Goal: Task Accomplishment & Management: Use online tool/utility

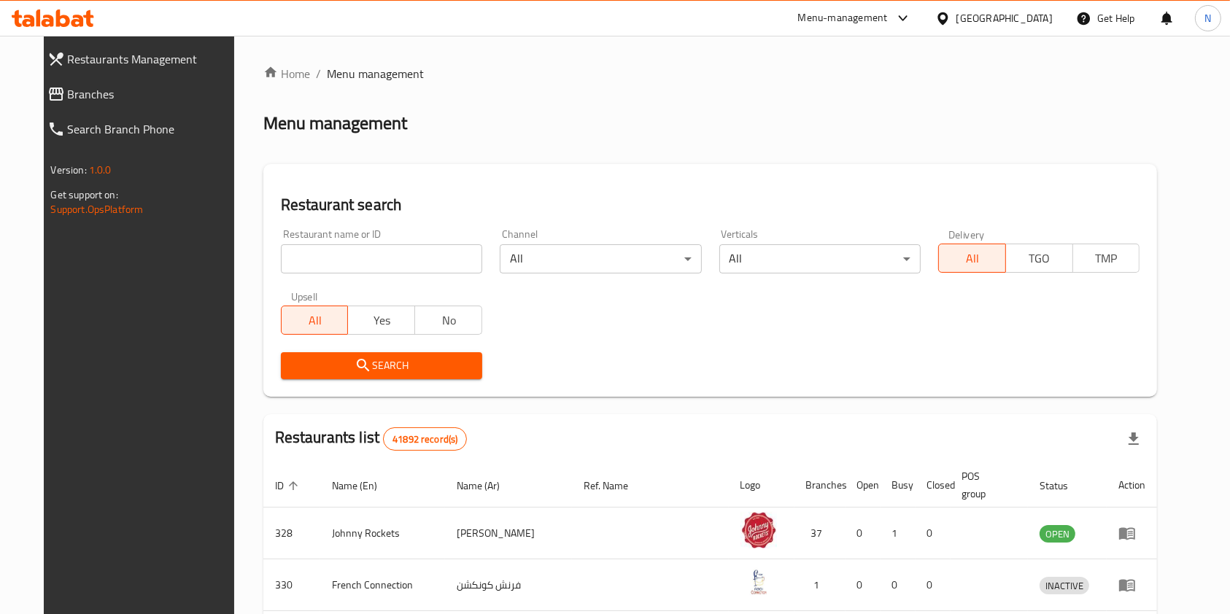
click at [379, 255] on input "search" at bounding box center [381, 258] width 201 height 29
type input "caf"
click at [352, 371] on span "Search" at bounding box center [382, 366] width 178 height 18
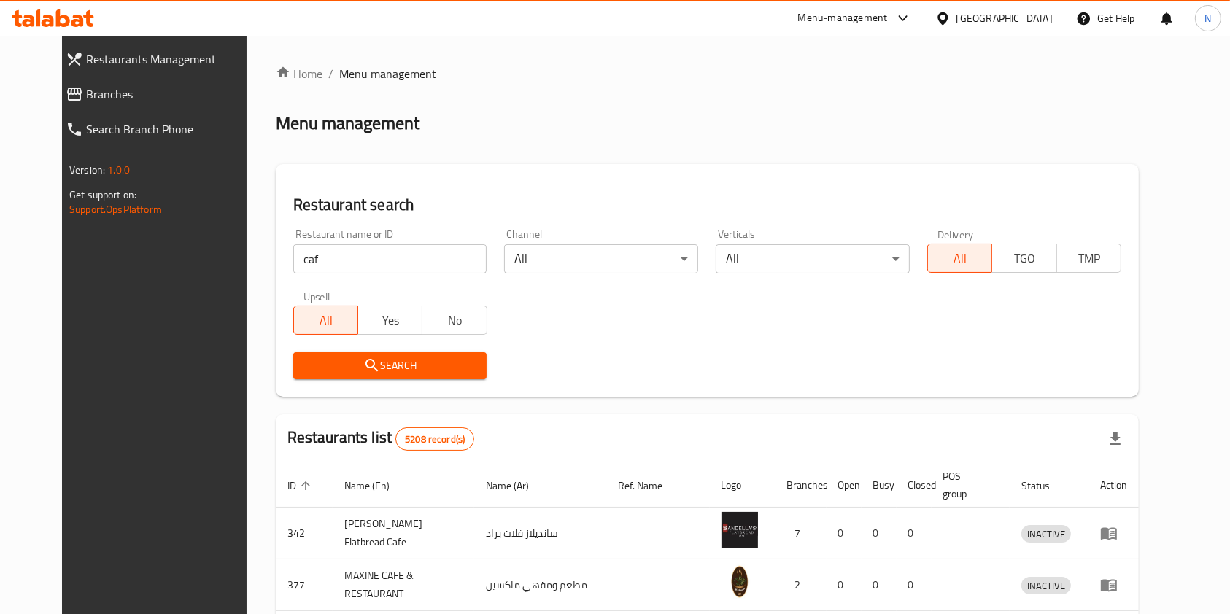
scroll to position [50, 0]
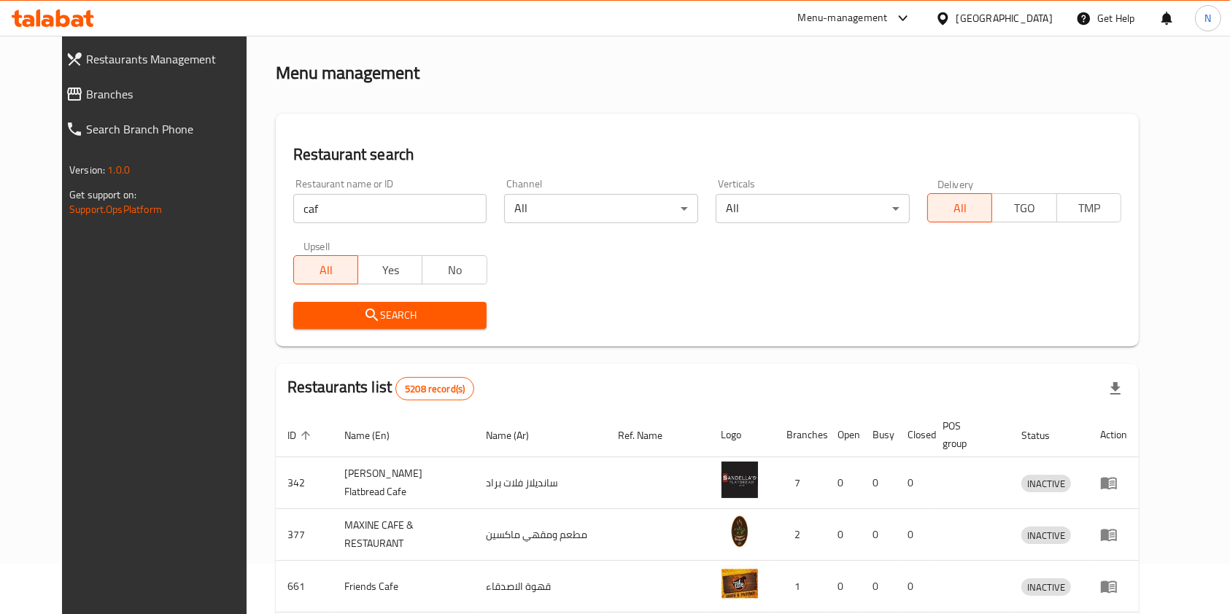
click at [341, 215] on input "caf" at bounding box center [390, 208] width 194 height 29
click at [456, 207] on input "caf" at bounding box center [390, 208] width 194 height 29
click at [371, 206] on input "search" at bounding box center [390, 208] width 194 height 29
paste input "(734749)"
type input "(734749)"
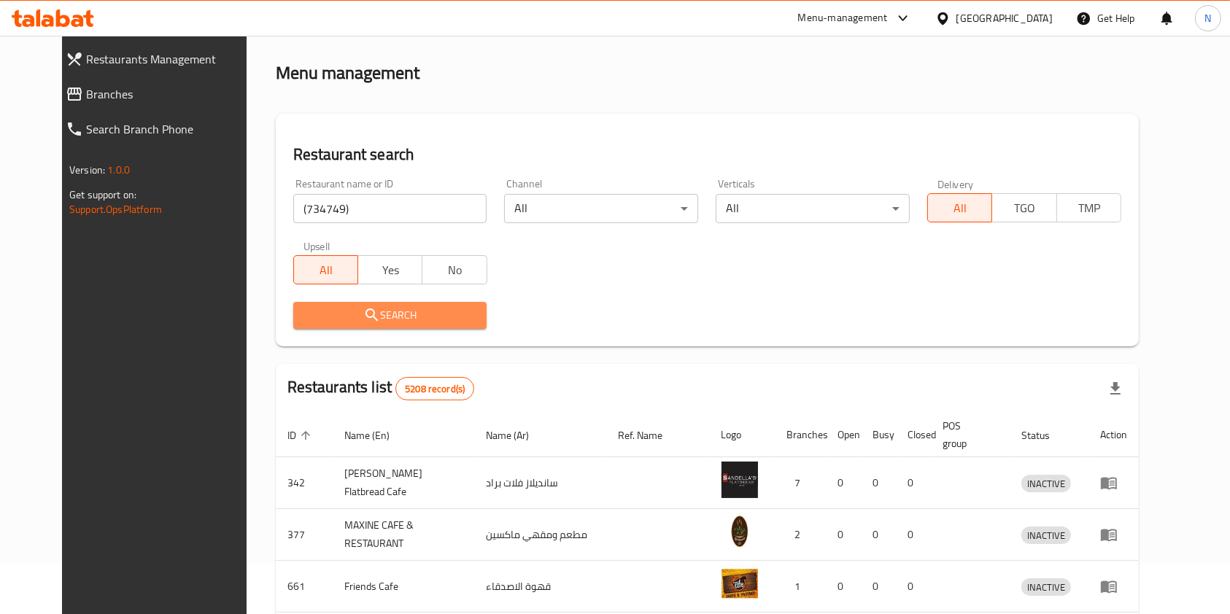
click at [371, 318] on span "Search" at bounding box center [390, 315] width 171 height 18
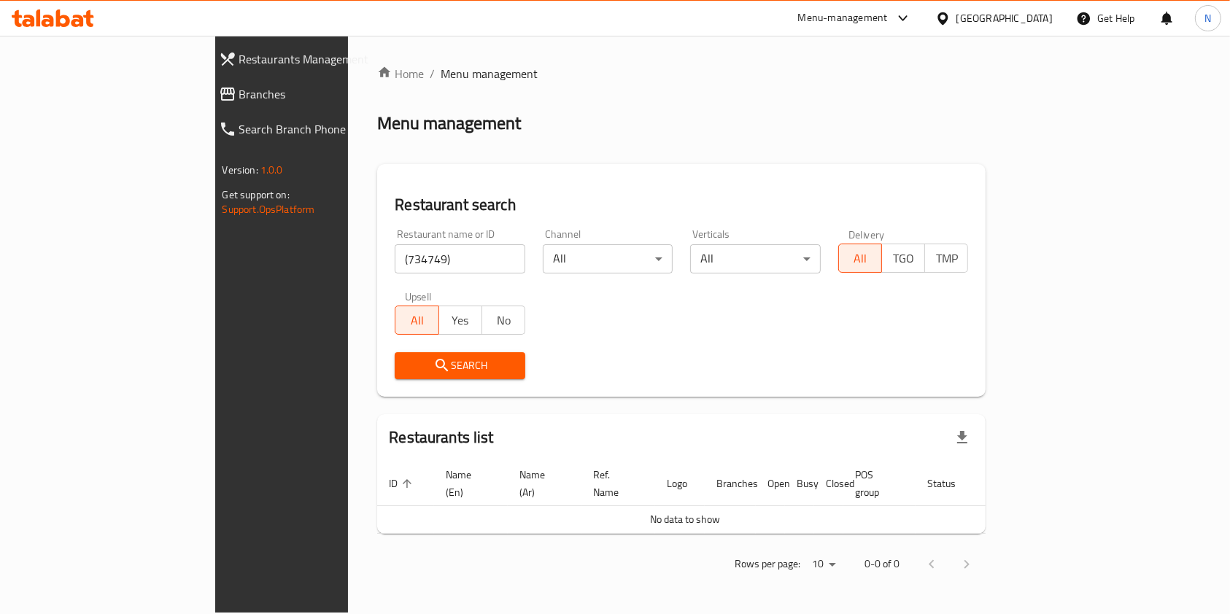
scroll to position [0, 0]
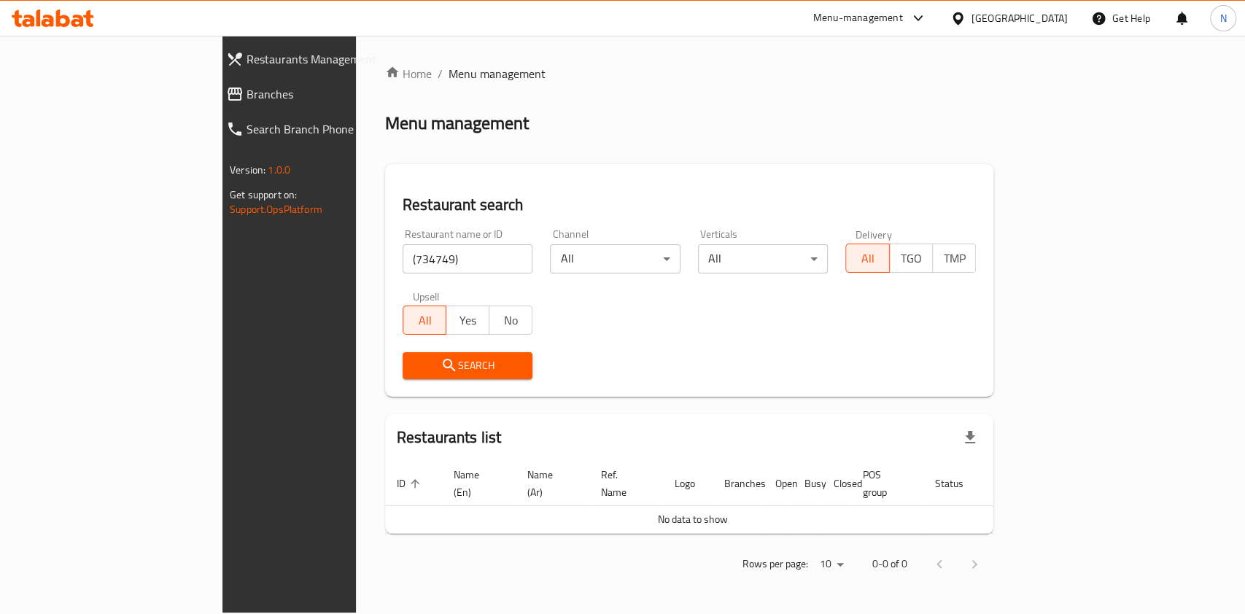
click at [403, 259] on input "(734749)" at bounding box center [468, 258] width 131 height 29
type input "639589"
click button "Search" at bounding box center [468, 365] width 131 height 27
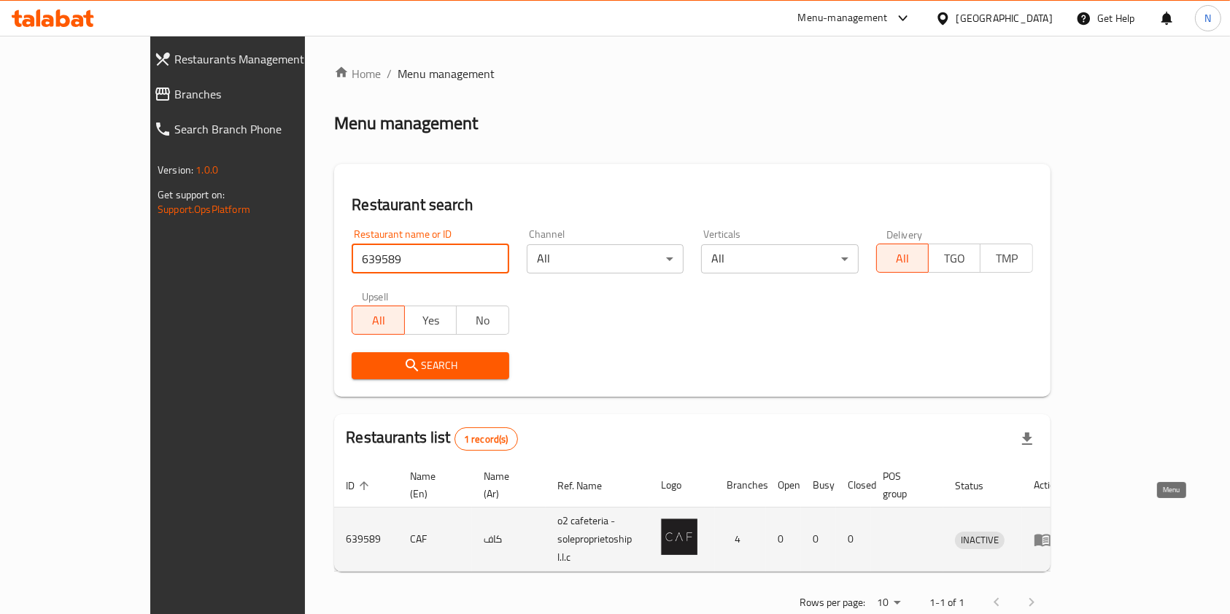
click at [1050, 534] on icon "enhanced table" at bounding box center [1042, 540] width 16 height 12
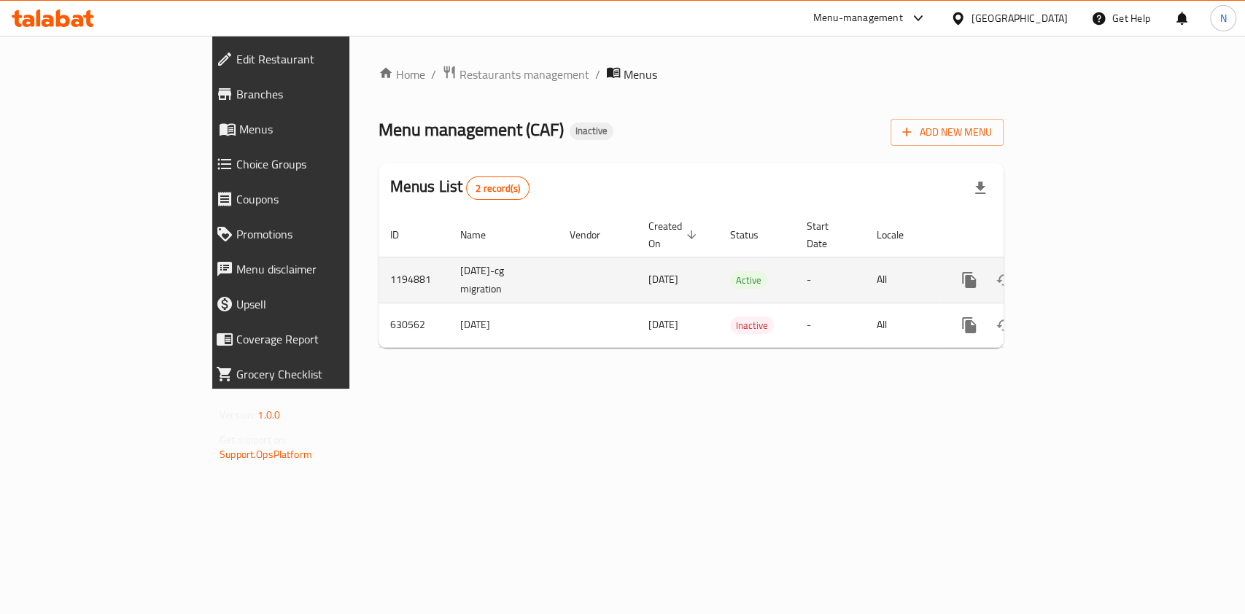
click at [865, 271] on td "-" at bounding box center [830, 280] width 70 height 46
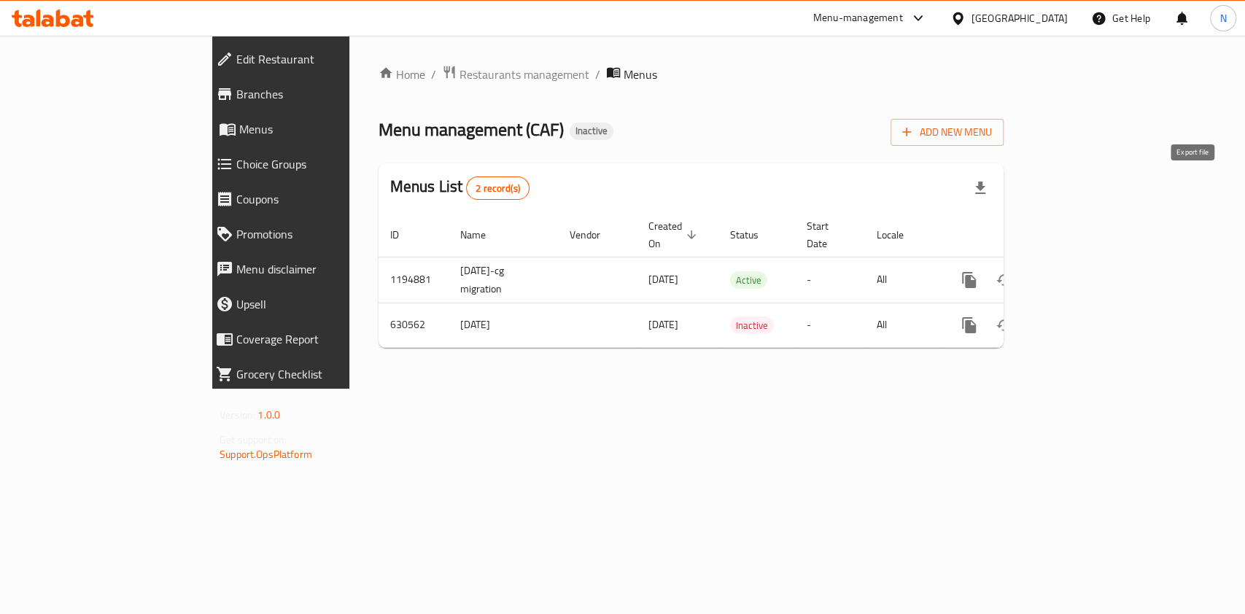
click at [989, 187] on icon "button" at bounding box center [981, 188] width 18 height 18
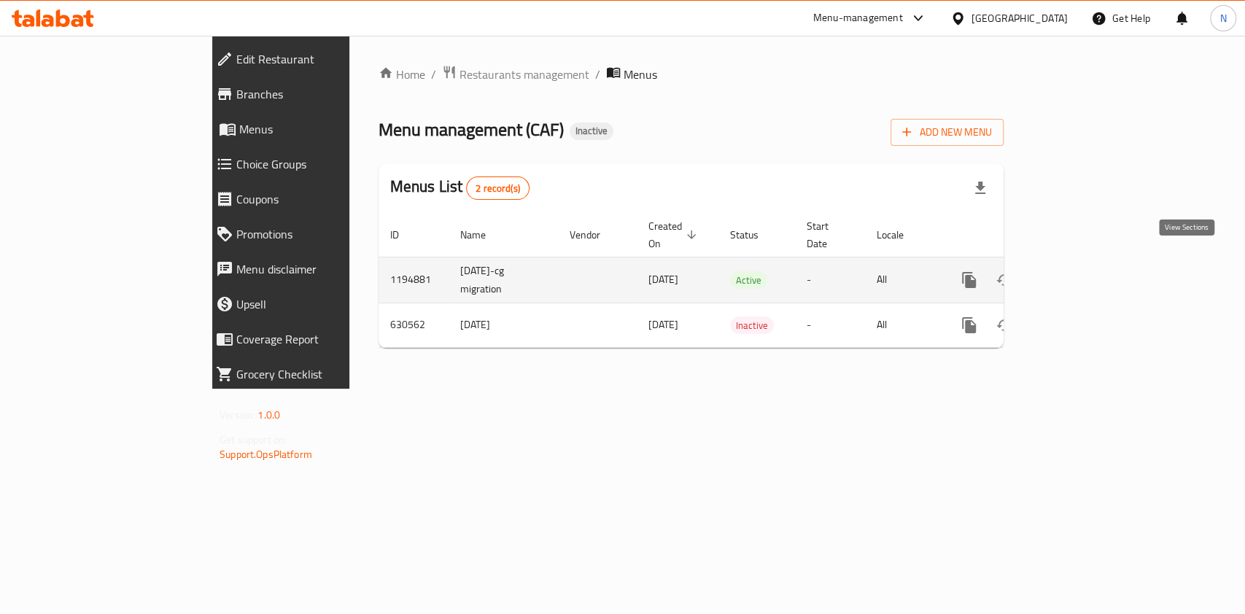
click at [1083, 271] on icon "enhanced table" at bounding box center [1075, 280] width 18 height 18
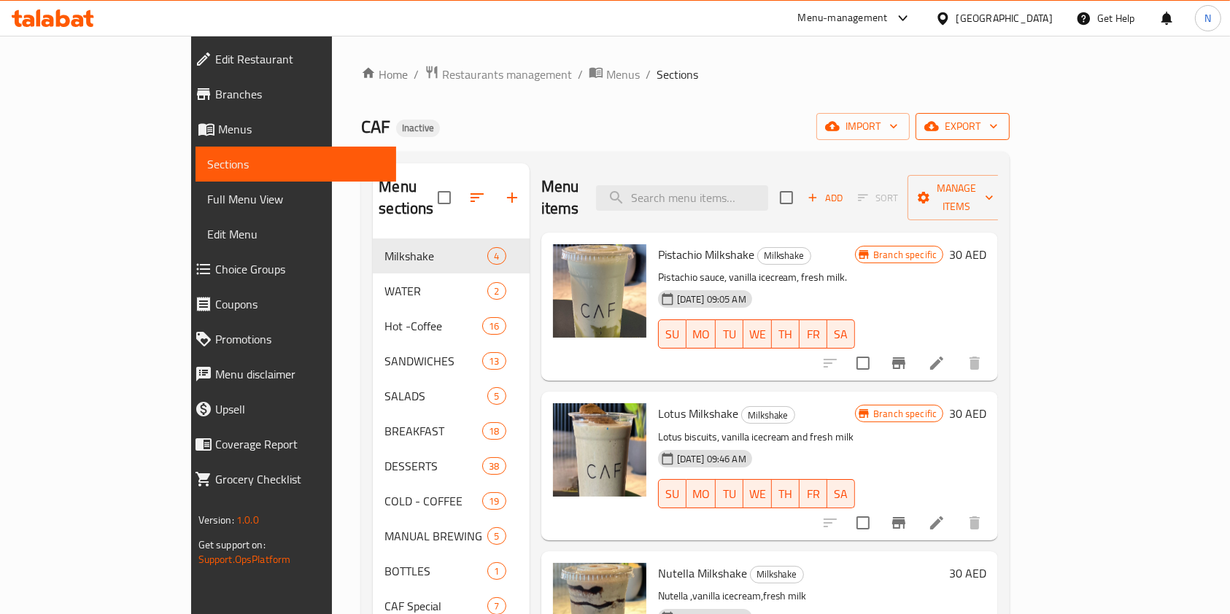
click at [998, 124] on span "export" at bounding box center [962, 126] width 71 height 18
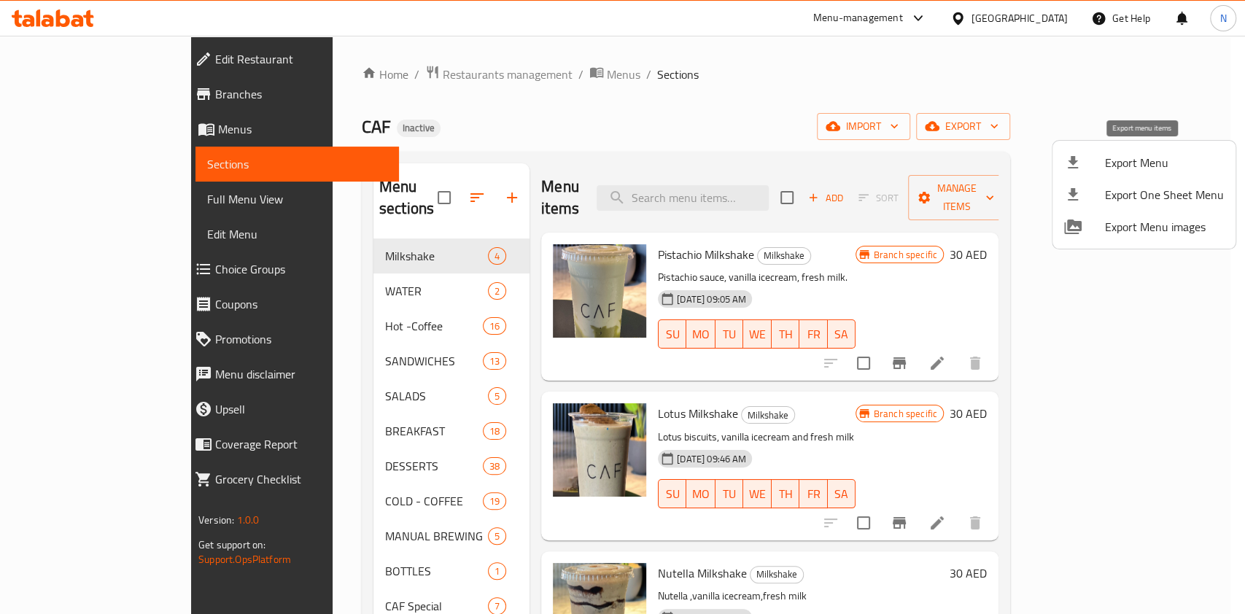
click at [1144, 163] on span "Export Menu" at bounding box center [1164, 163] width 119 height 18
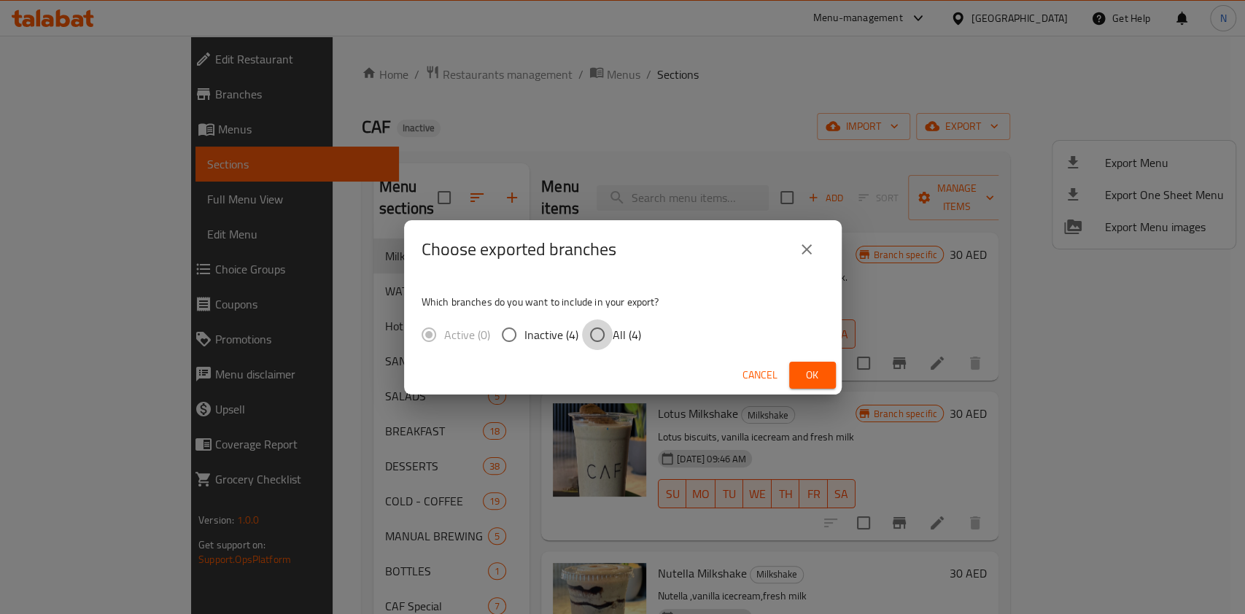
click at [600, 338] on input "All (4)" at bounding box center [597, 335] width 31 height 31
radio input "true"
click at [823, 376] on span "Ok" at bounding box center [812, 375] width 23 height 18
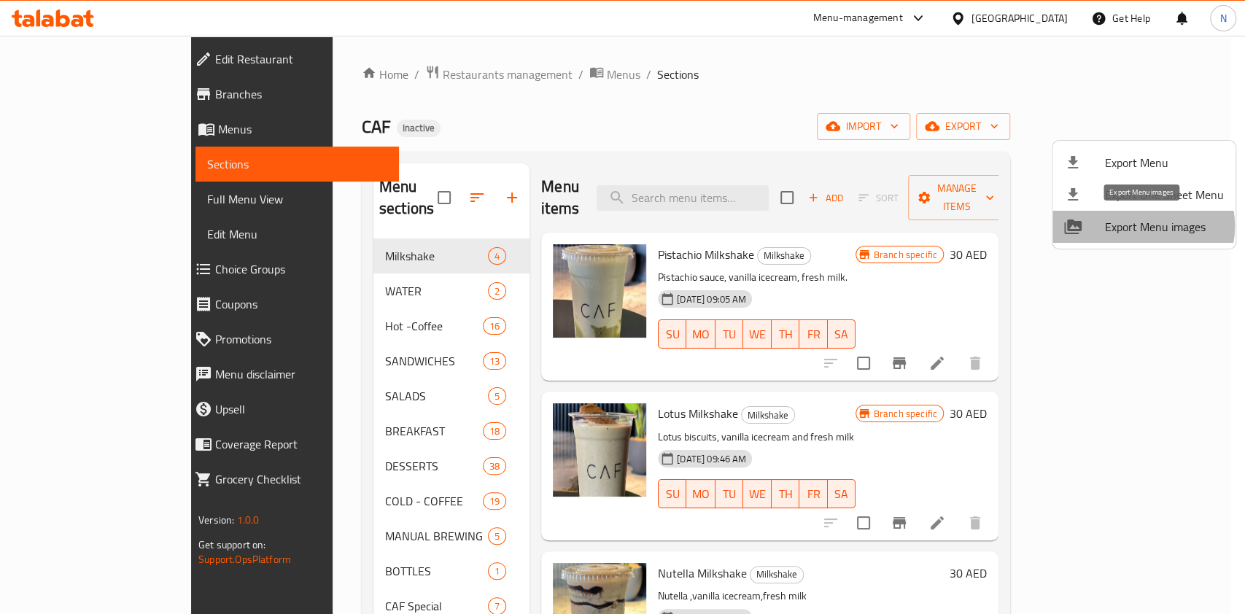
click at [1142, 226] on span "Export Menu images" at bounding box center [1164, 227] width 119 height 18
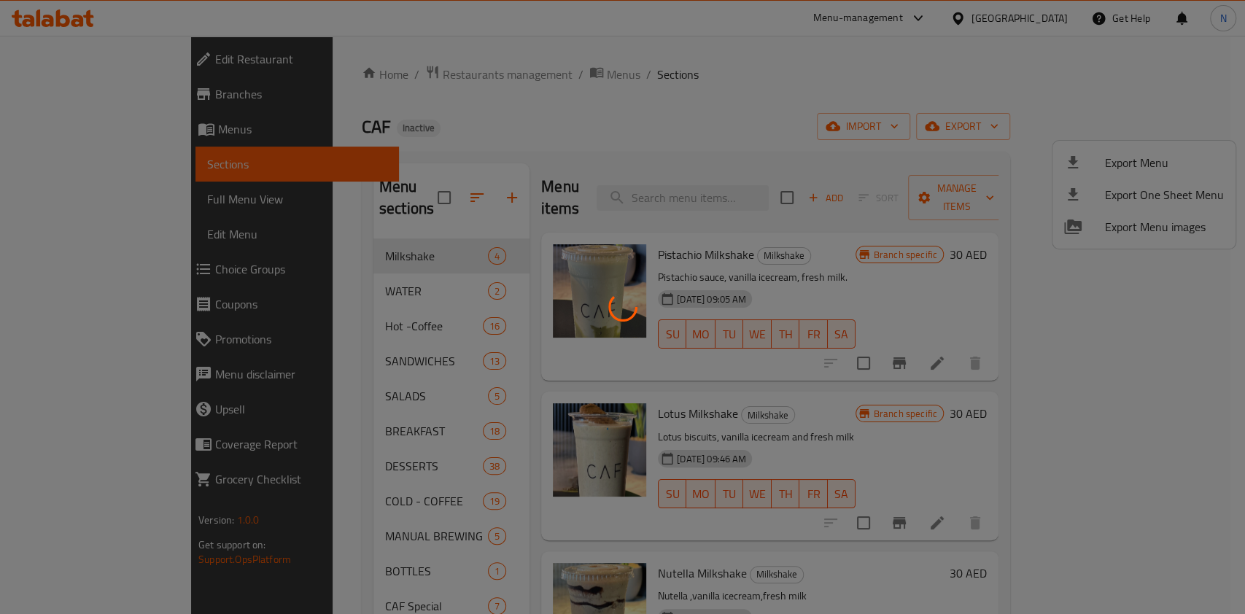
click at [1142, 226] on div at bounding box center [622, 307] width 1245 height 614
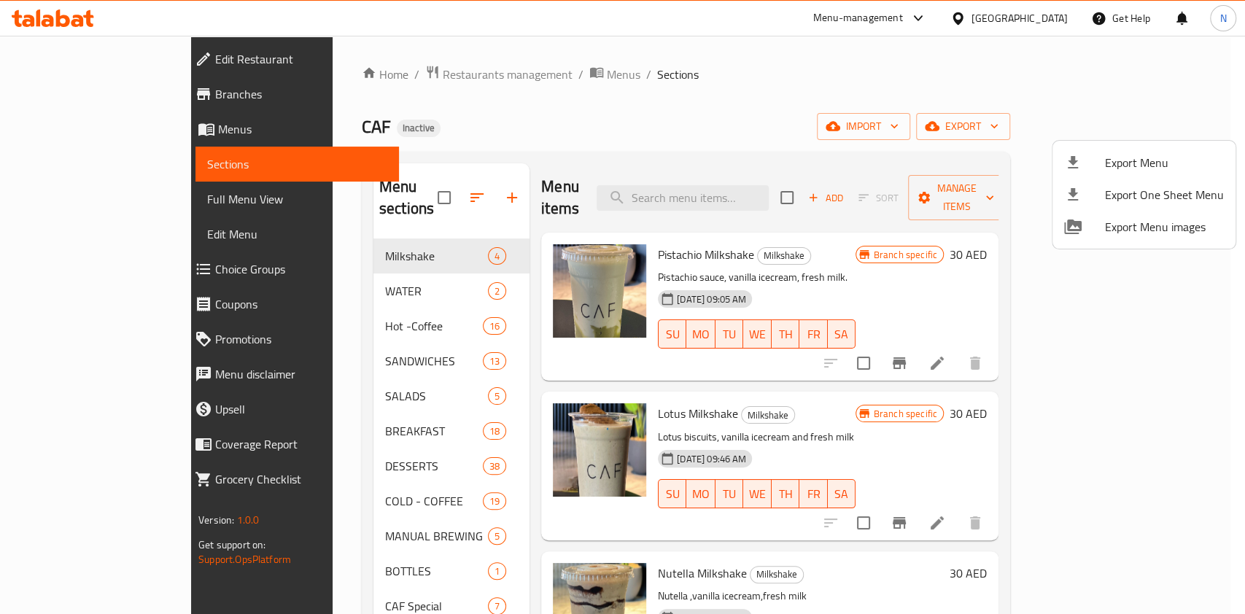
click at [0, 118] on div at bounding box center [622, 307] width 1245 height 614
